Goal: Navigation & Orientation: Find specific page/section

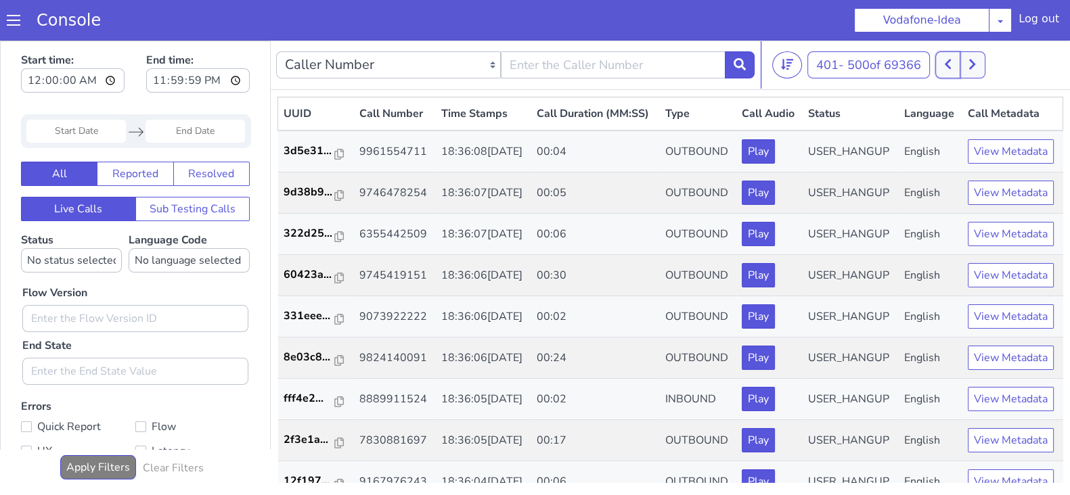
click at [954, 64] on button at bounding box center [947, 64] width 25 height 27
click at [951, 64] on icon at bounding box center [947, 64] width 7 height 12
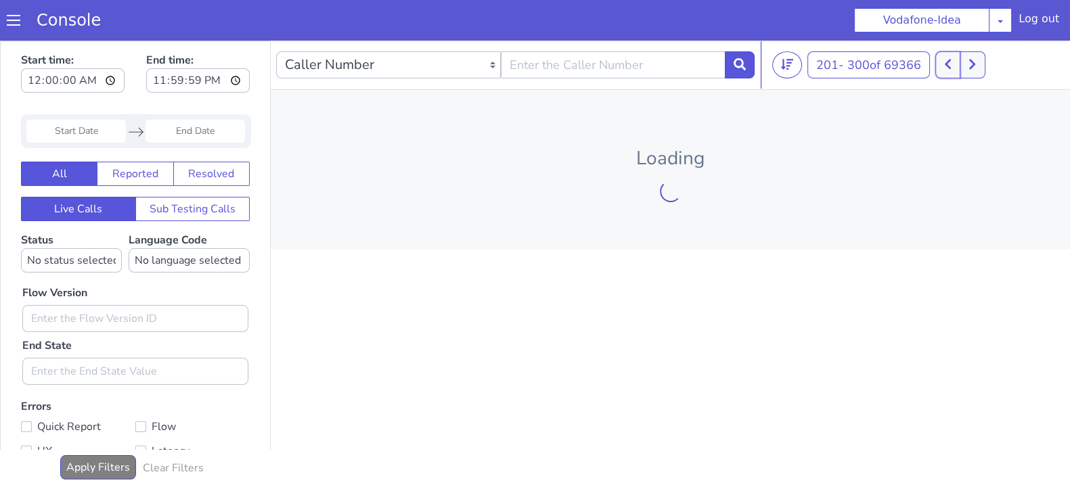
click at [951, 64] on icon at bounding box center [947, 64] width 7 height 12
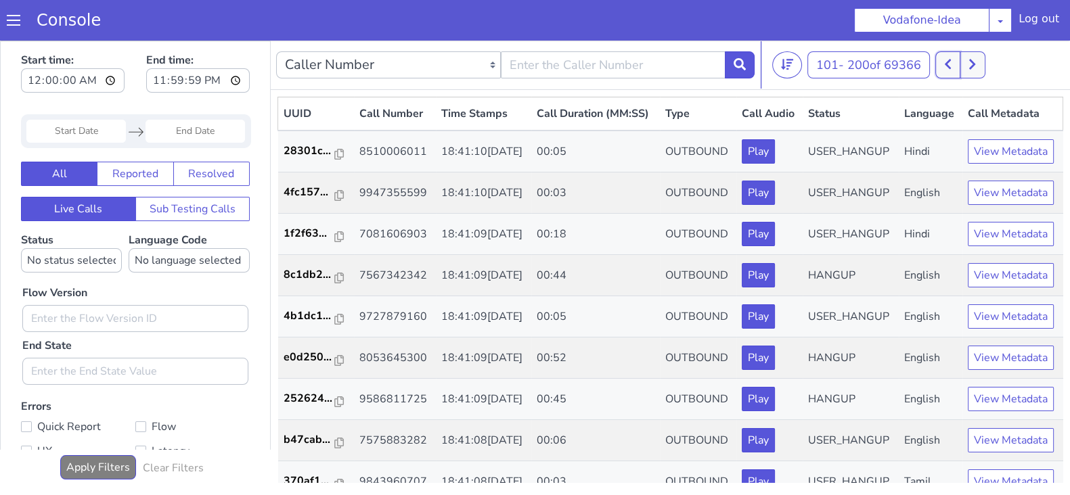
click at [951, 64] on icon at bounding box center [947, 64] width 7 height 12
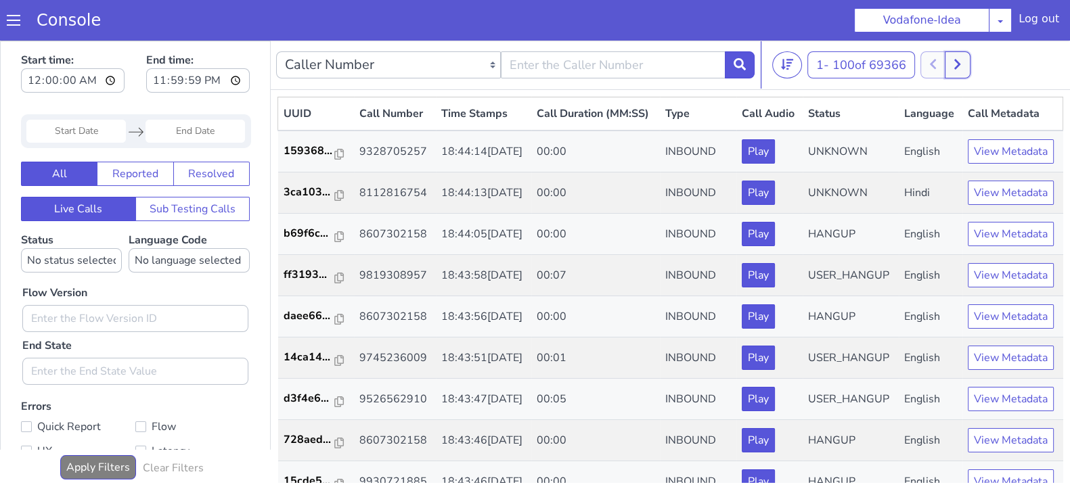
click at [961, 69] on icon at bounding box center [956, 64] width 7 height 12
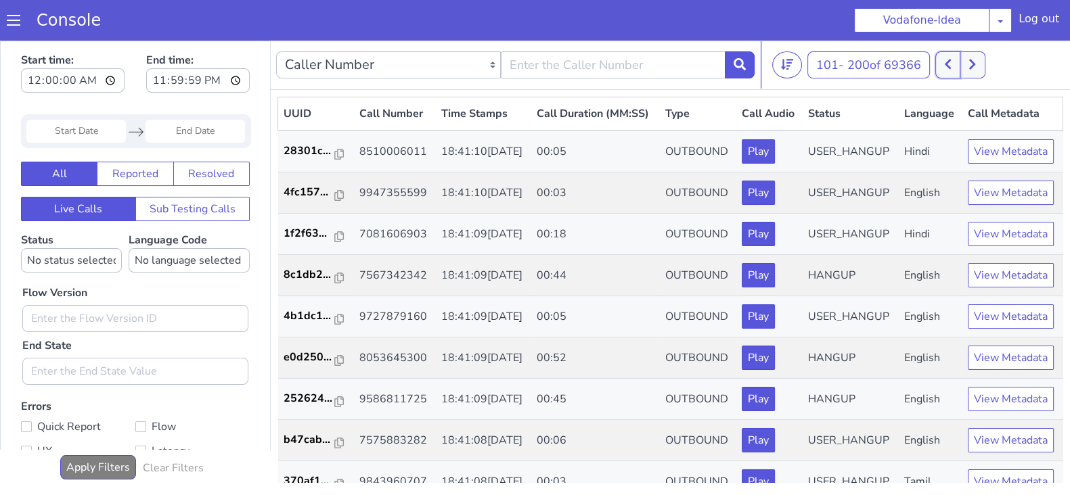
click at [949, 68] on icon at bounding box center [947, 64] width 7 height 12
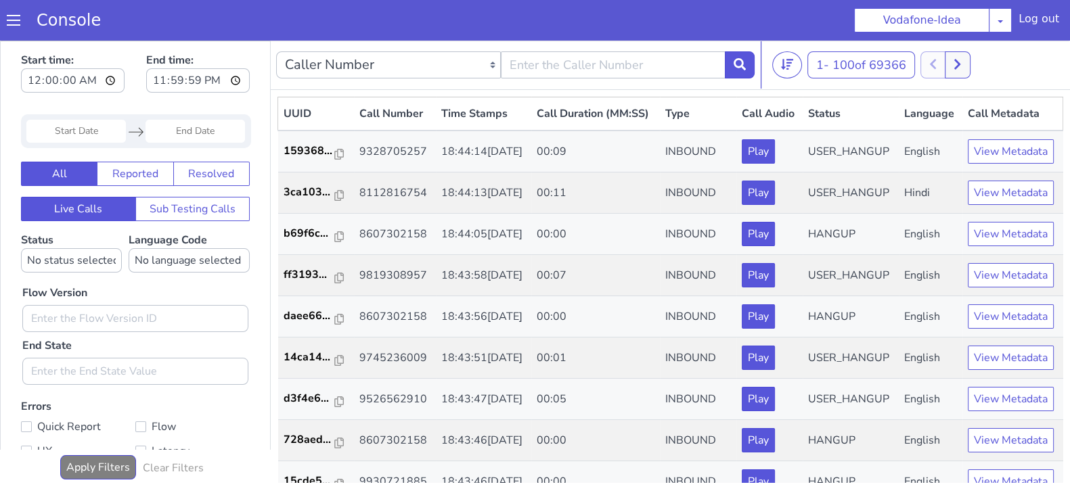
click at [941, 68] on div at bounding box center [945, 64] width 50 height 27
click at [965, 68] on button at bounding box center [956, 64] width 25 height 27
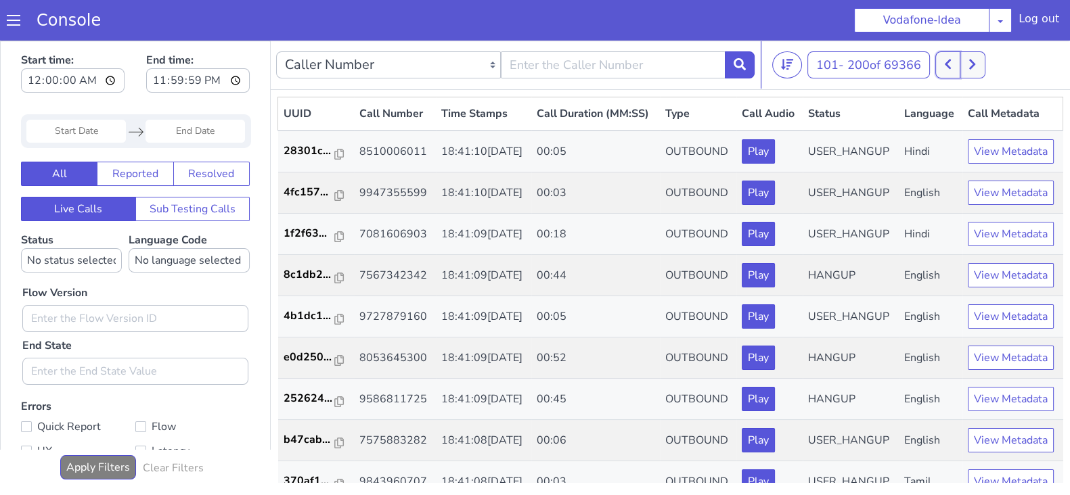
click at [949, 66] on icon at bounding box center [947, 65] width 6 height 10
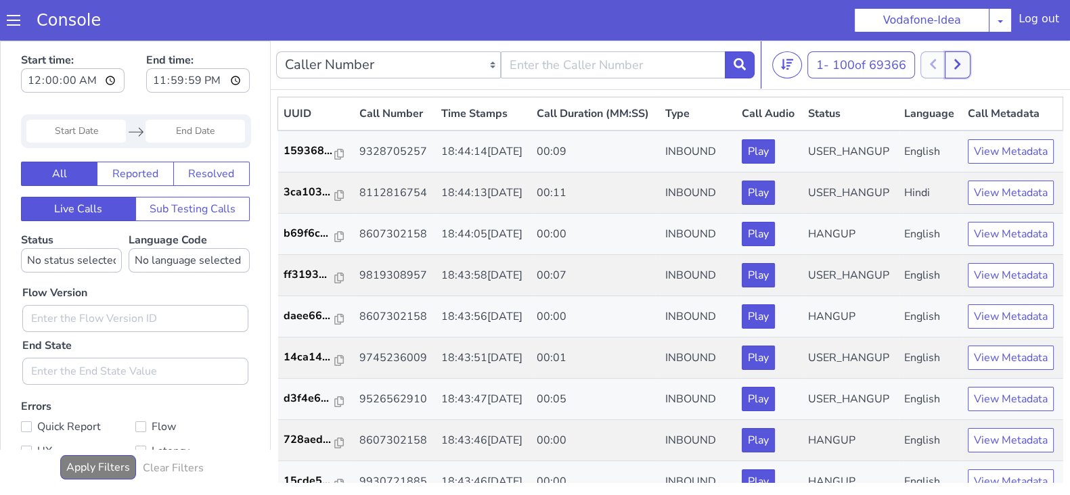
click at [964, 54] on button at bounding box center [956, 64] width 25 height 27
click at [946, 56] on button at bounding box center [947, 64] width 25 height 27
click at [957, 59] on icon at bounding box center [956, 64] width 7 height 12
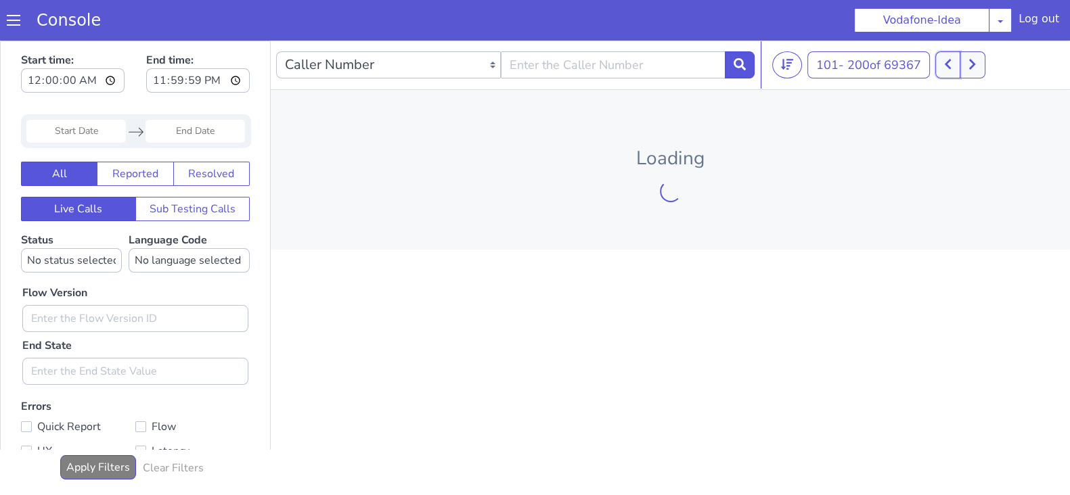
click at [940, 56] on button at bounding box center [947, 64] width 25 height 27
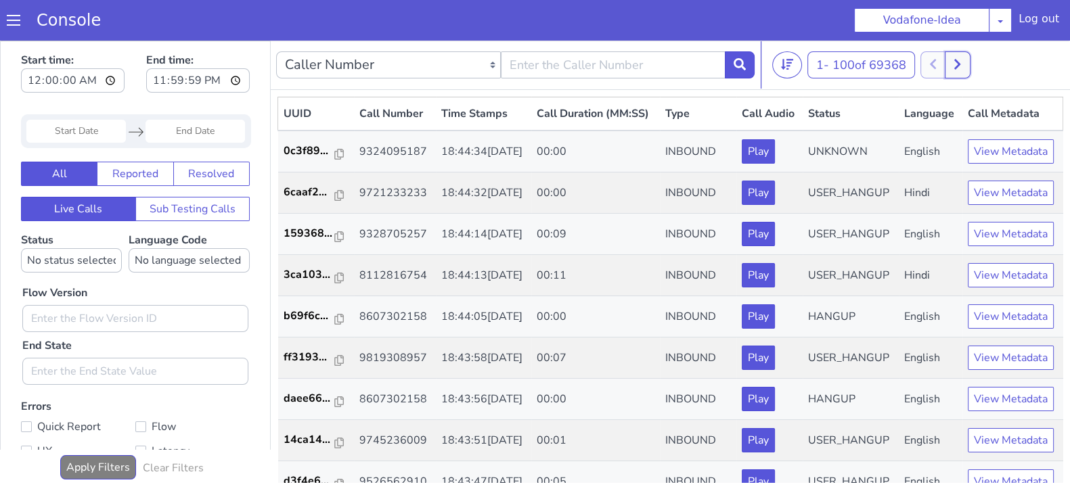
click at [962, 71] on button at bounding box center [956, 64] width 25 height 27
click at [947, 70] on button at bounding box center [947, 64] width 25 height 27
click at [951, 67] on button at bounding box center [956, 64] width 25 height 27
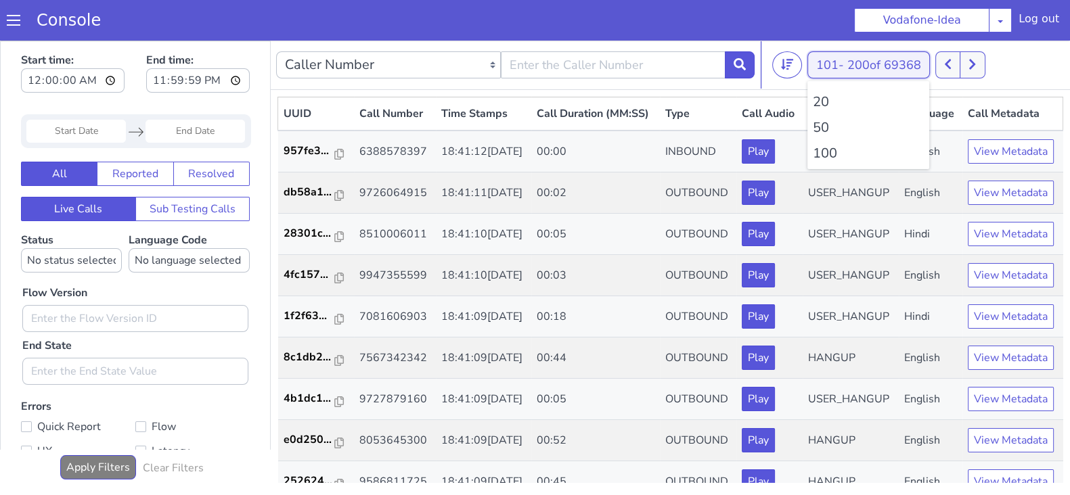
click at [930, 67] on button "101 - 200 of 69368" at bounding box center [868, 64] width 122 height 27
click at [951, 61] on icon at bounding box center [947, 65] width 6 height 10
click at [959, 61] on button at bounding box center [971, 64] width 25 height 27
click at [948, 59] on icon at bounding box center [947, 64] width 7 height 12
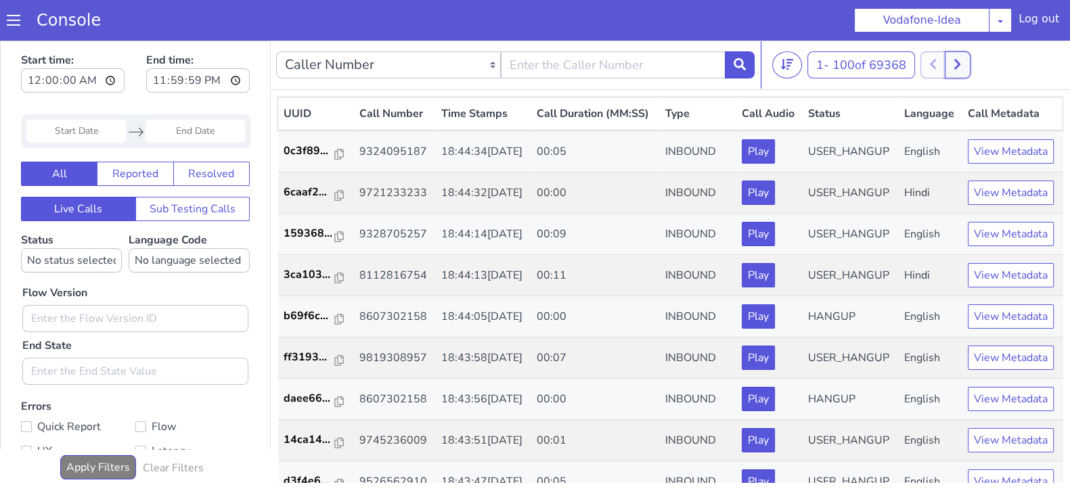
click at [958, 60] on icon at bounding box center [957, 65] width 6 height 10
click at [940, 60] on button at bounding box center [947, 64] width 25 height 27
click at [957, 60] on icon at bounding box center [956, 64] width 7 height 12
click at [948, 60] on icon at bounding box center [947, 64] width 7 height 12
click at [961, 64] on icon at bounding box center [956, 64] width 7 height 12
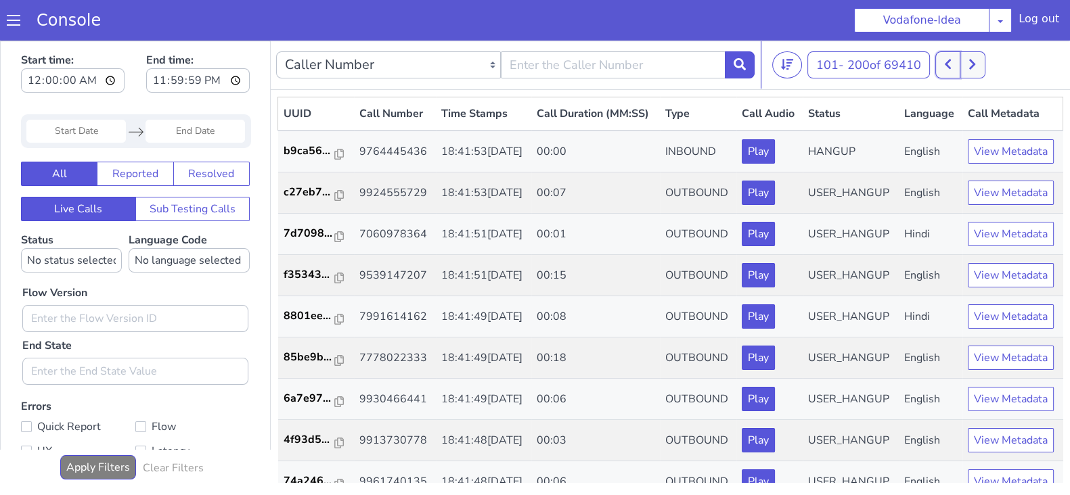
click at [941, 66] on button at bounding box center [947, 64] width 25 height 27
click at [941, 66] on div at bounding box center [945, 64] width 50 height 27
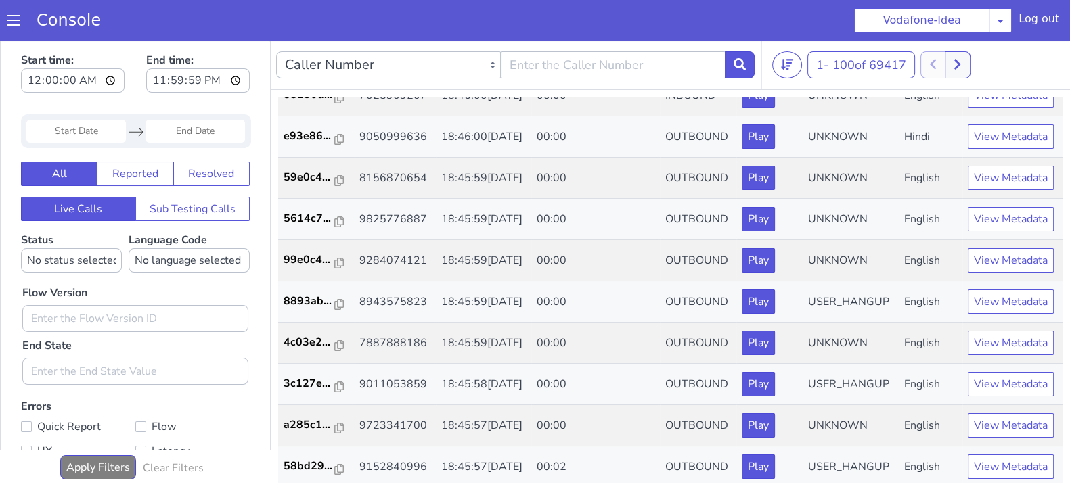
scroll to position [138, 0]
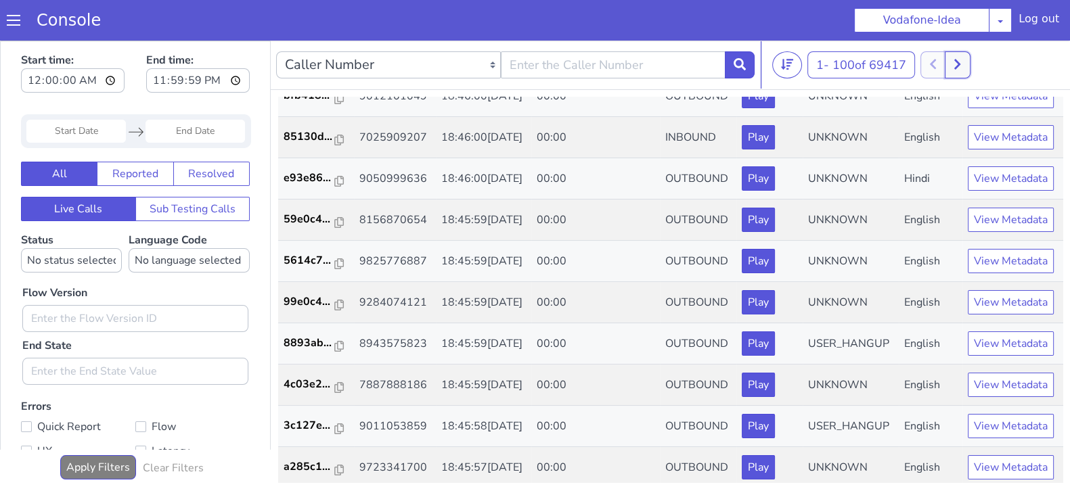
click at [960, 67] on icon at bounding box center [957, 65] width 6 height 10
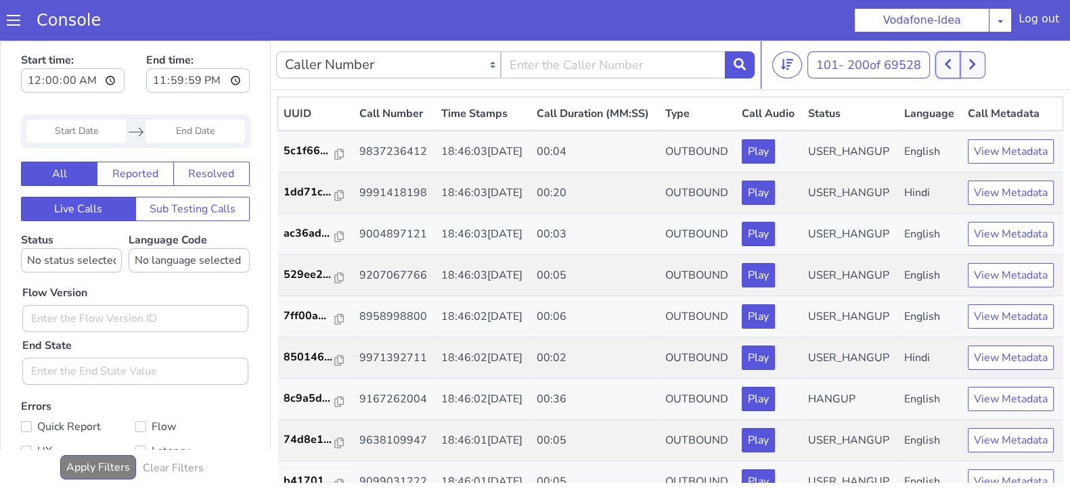
click at [948, 62] on icon at bounding box center [947, 64] width 7 height 12
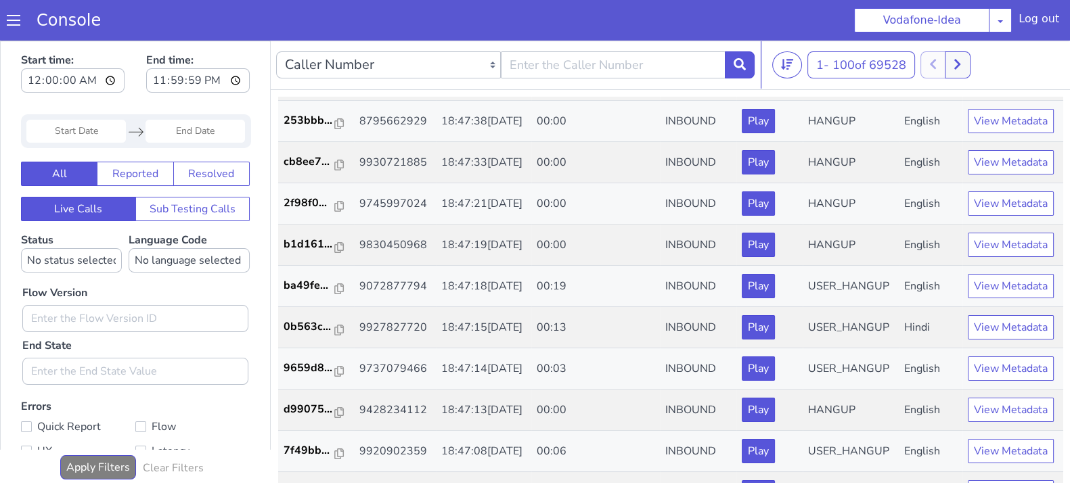
scroll to position [106, 0]
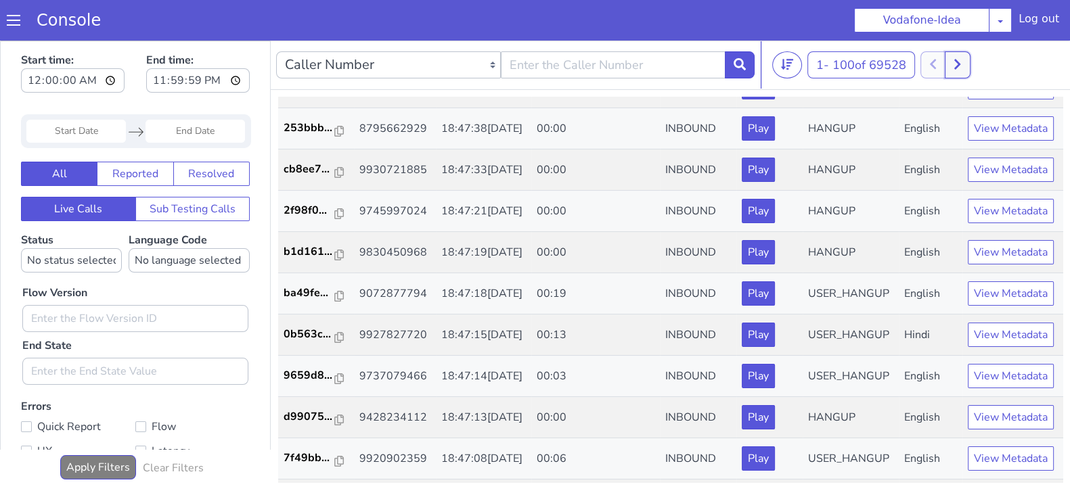
click at [957, 60] on icon at bounding box center [956, 64] width 7 height 12
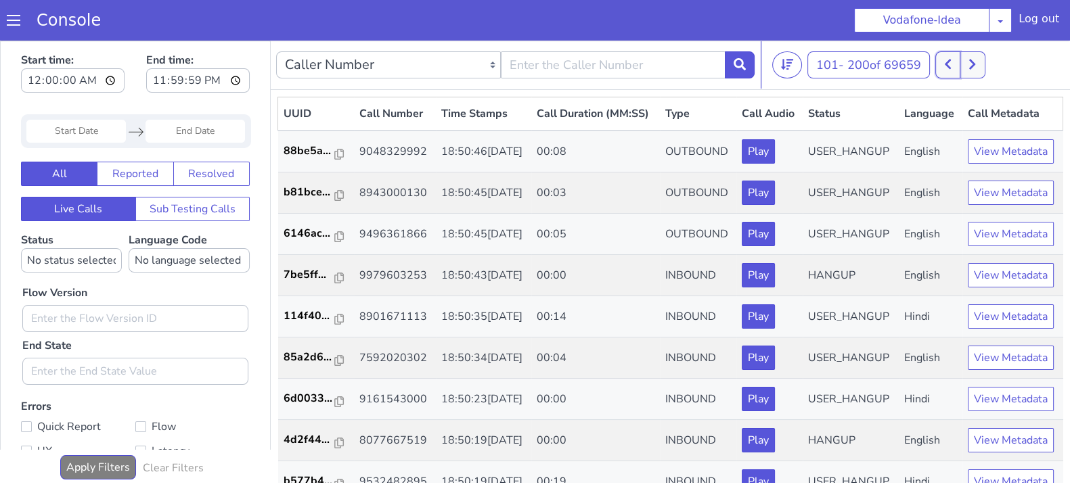
click at [951, 63] on icon at bounding box center [947, 65] width 6 height 10
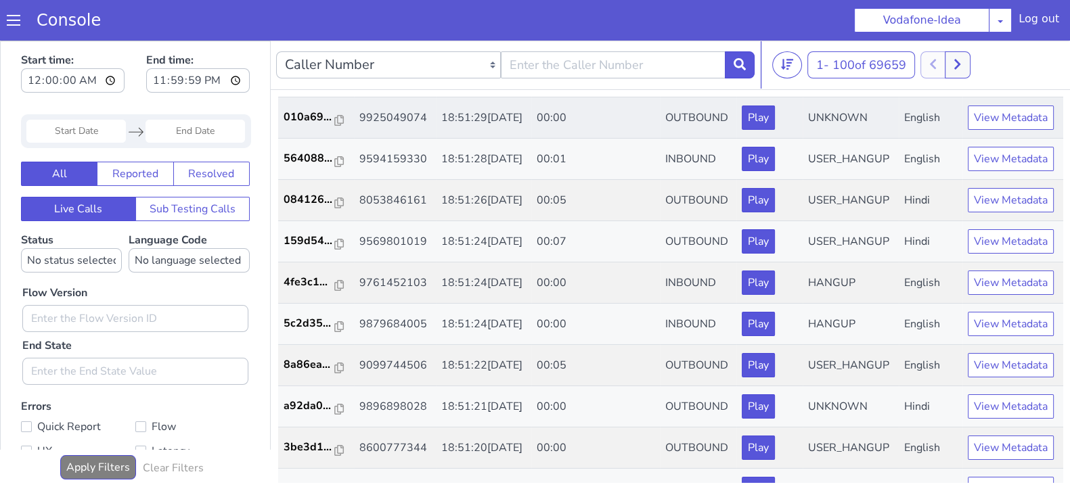
scroll to position [74, 0]
click at [957, 70] on button at bounding box center [956, 64] width 25 height 27
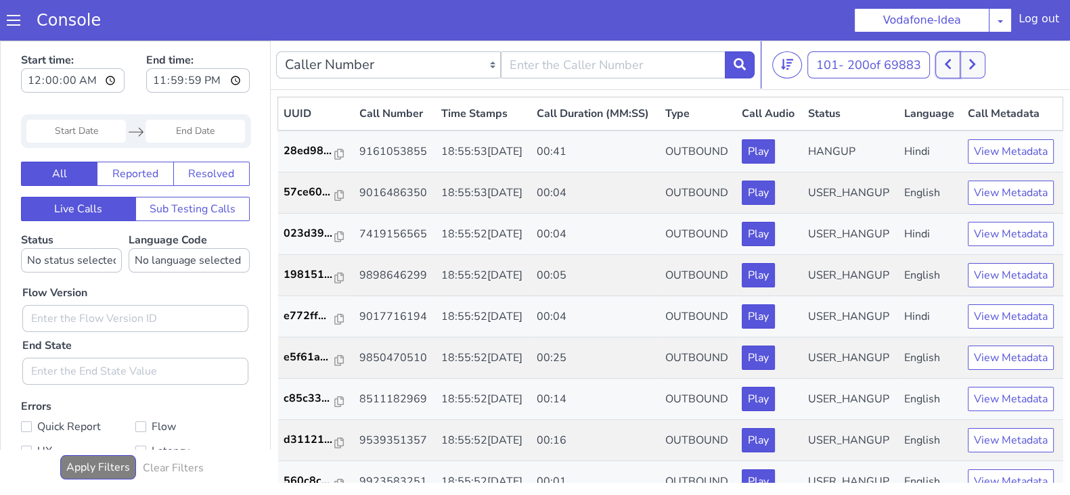
click at [941, 66] on button at bounding box center [947, 64] width 25 height 27
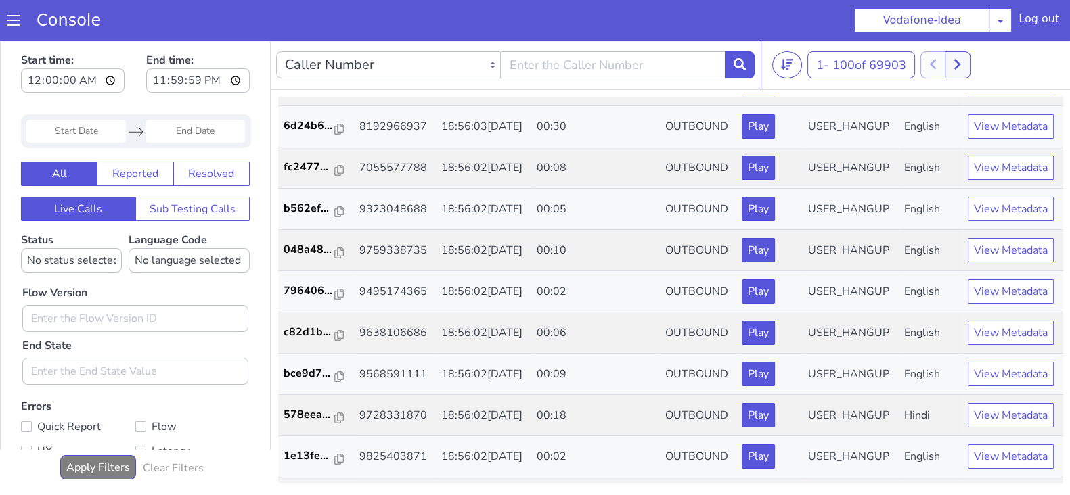
scroll to position [2831, 0]
click at [969, 64] on button at bounding box center [956, 64] width 25 height 27
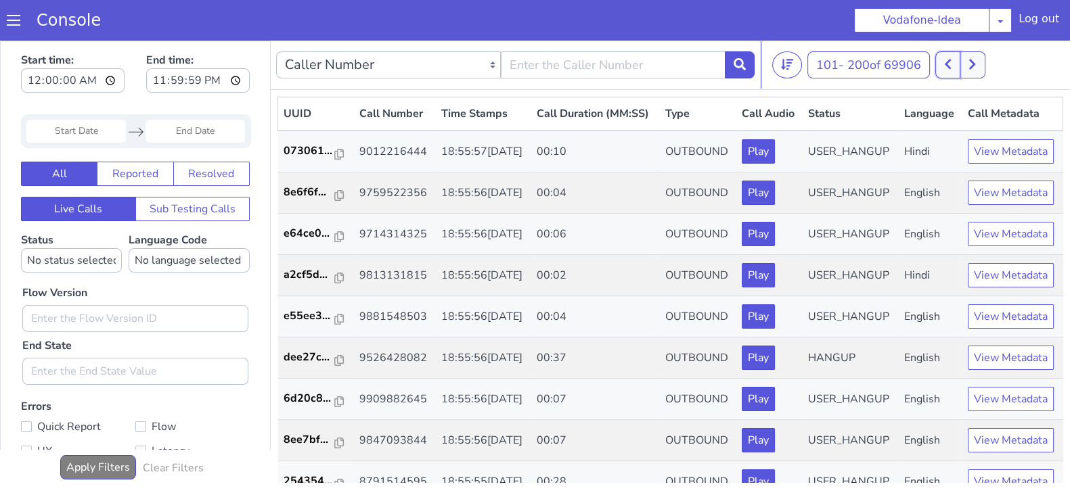
click at [948, 66] on icon at bounding box center [947, 64] width 7 height 12
click at [961, 67] on icon at bounding box center [956, 64] width 7 height 12
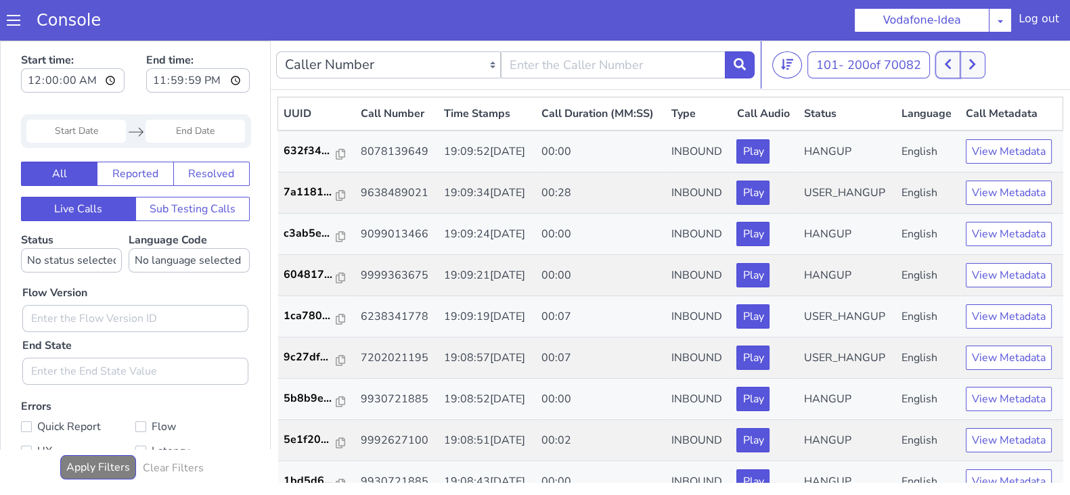
click at [955, 69] on button at bounding box center [947, 64] width 25 height 27
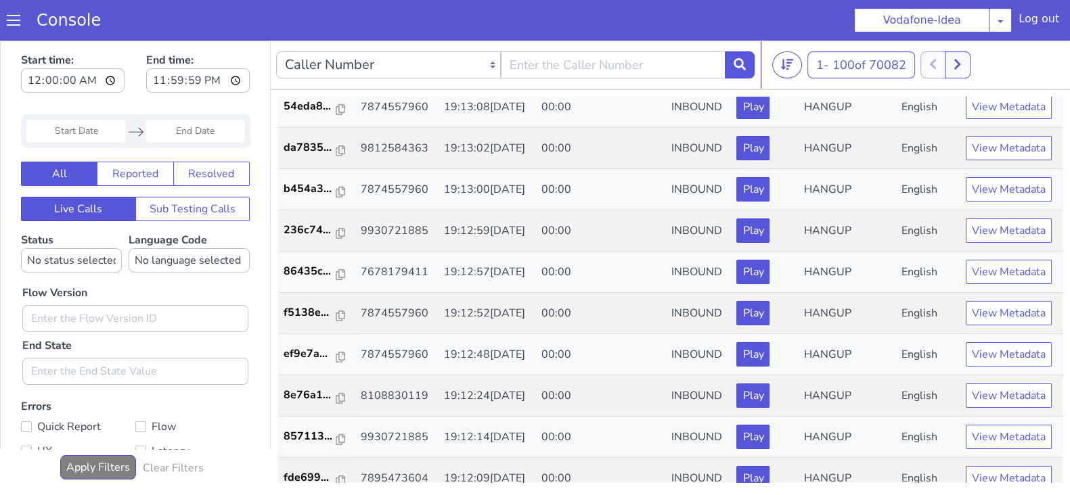
scroll to position [2946, 0]
